Goal: Task Accomplishment & Management: Manage account settings

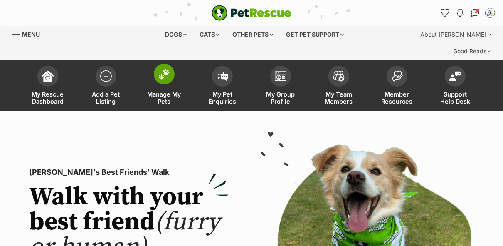
click at [173, 91] on span "Manage My Pets" at bounding box center [163, 98] width 37 height 14
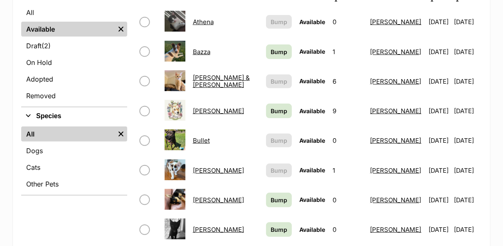
scroll to position [239, 0]
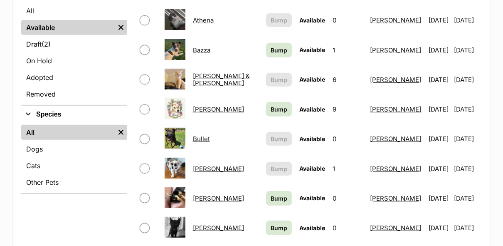
click at [236, 72] on link "[PERSON_NAME] & [PERSON_NAME]" at bounding box center [221, 79] width 57 height 15
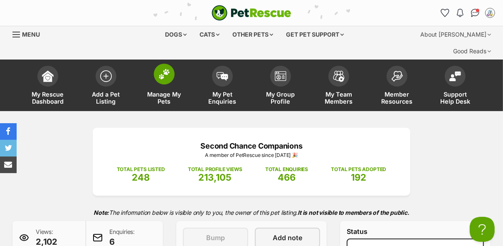
click at [171, 91] on span "Manage My Pets" at bounding box center [163, 98] width 37 height 14
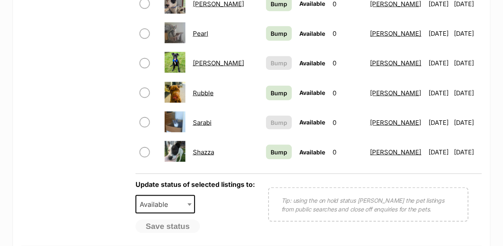
scroll to position [667, 0]
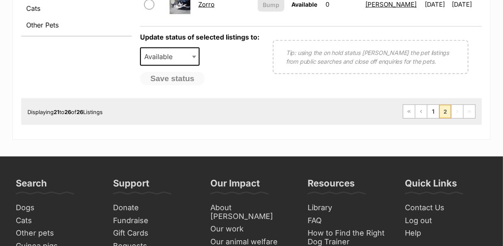
scroll to position [393, 0]
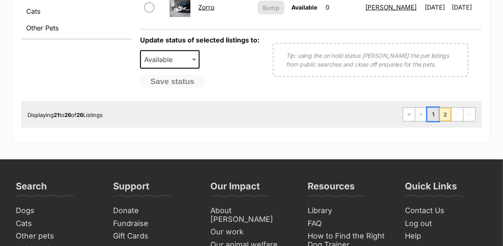
click at [435, 108] on link "1" at bounding box center [433, 114] width 12 height 13
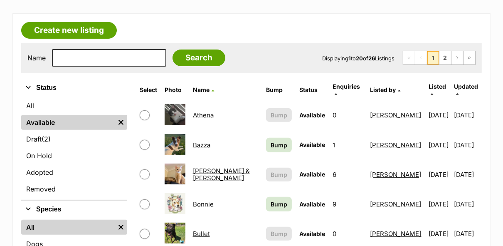
scroll to position [129, 0]
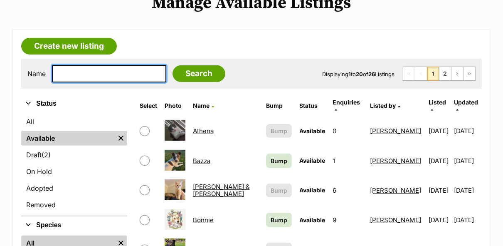
click at [98, 65] on input "text" at bounding box center [109, 73] width 114 height 17
type input "coda"
click at [172, 65] on input "Search" at bounding box center [198, 73] width 53 height 17
